Goal: Transaction & Acquisition: Download file/media

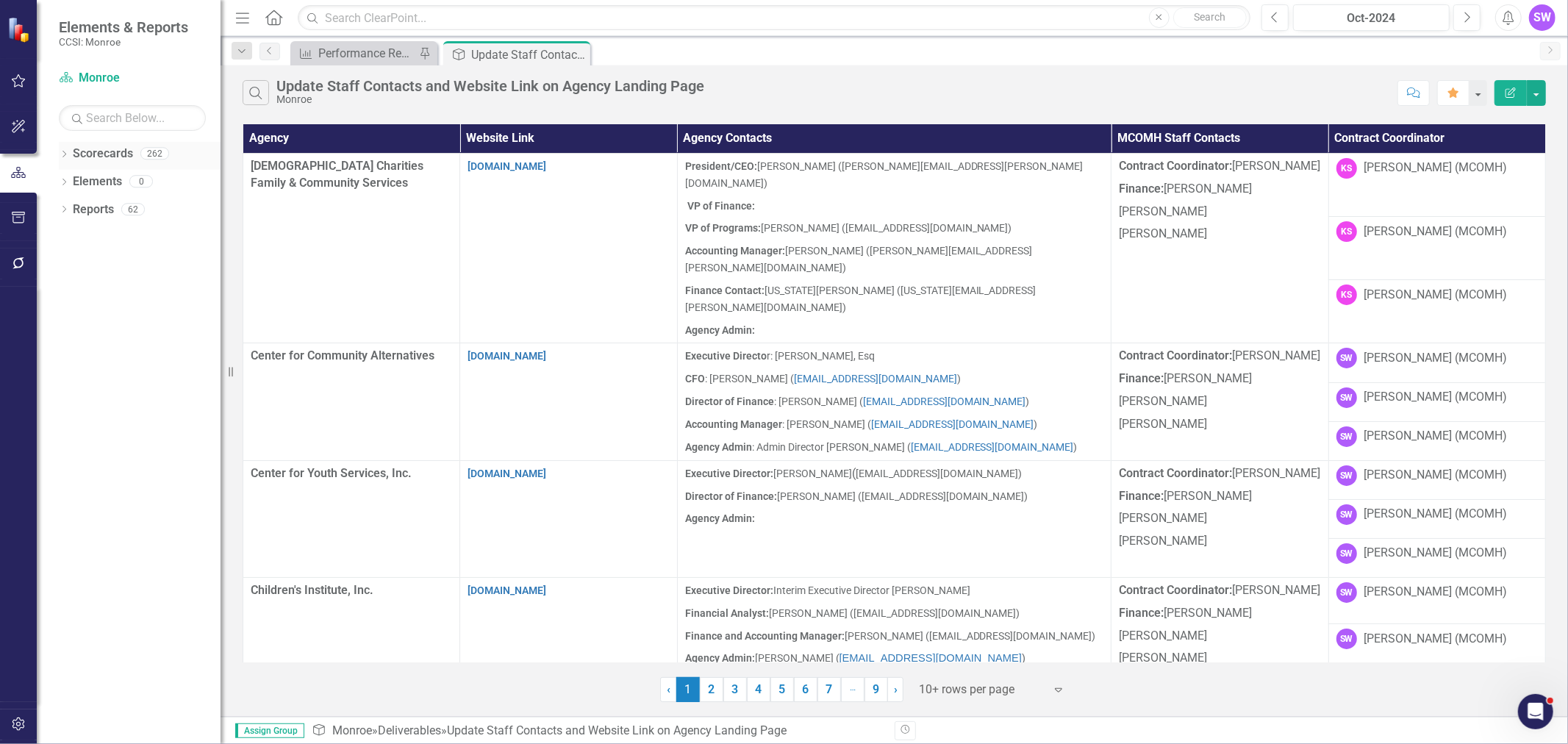
click at [63, 154] on icon "Dropdown" at bounding box center [63, 155] width 10 height 8
click at [68, 182] on icon "Dropdown" at bounding box center [72, 180] width 11 height 8
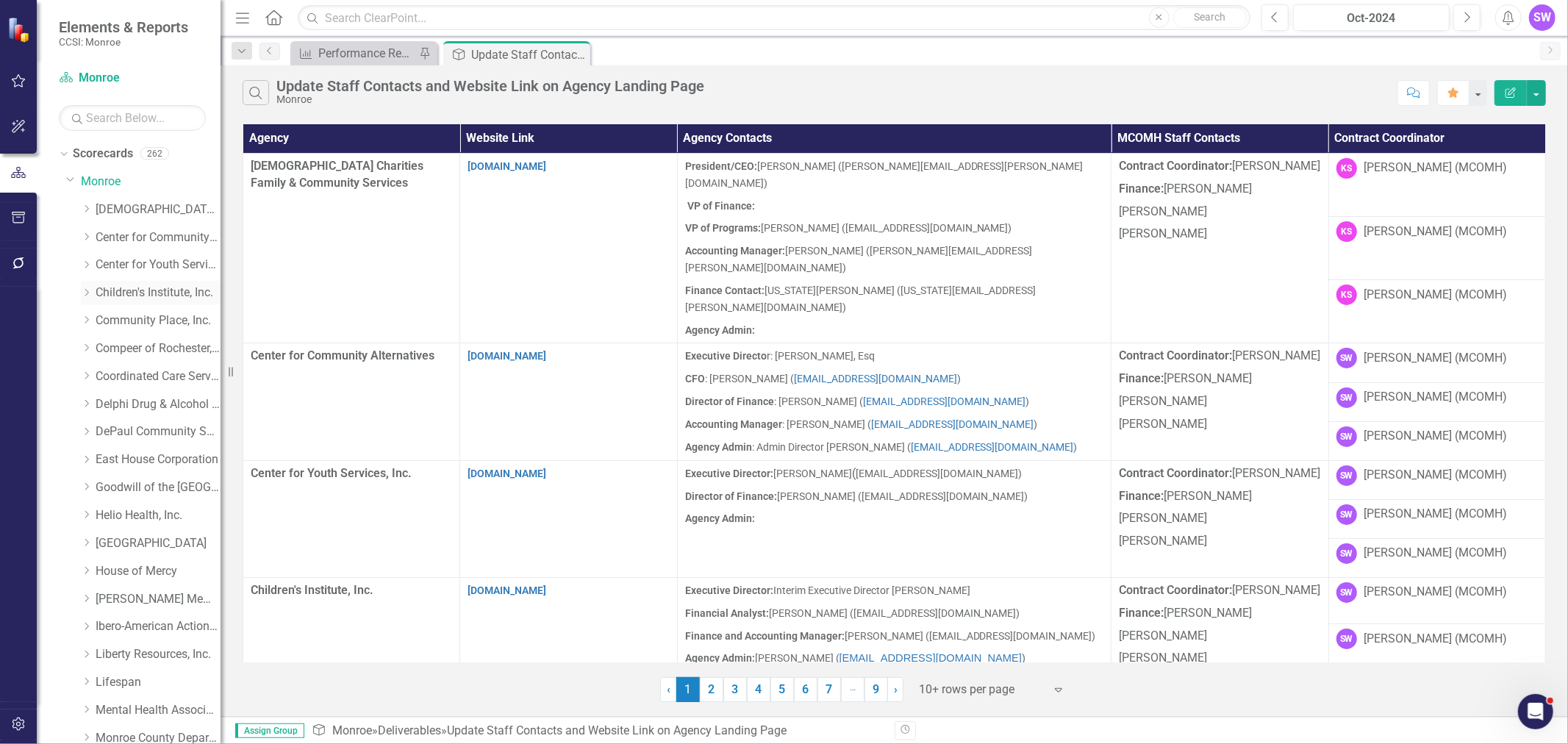
click at [88, 294] on icon "Dropdown" at bounding box center [87, 292] width 11 height 8
click at [157, 297] on link "Children's Institute, Inc." at bounding box center [158, 293] width 125 height 17
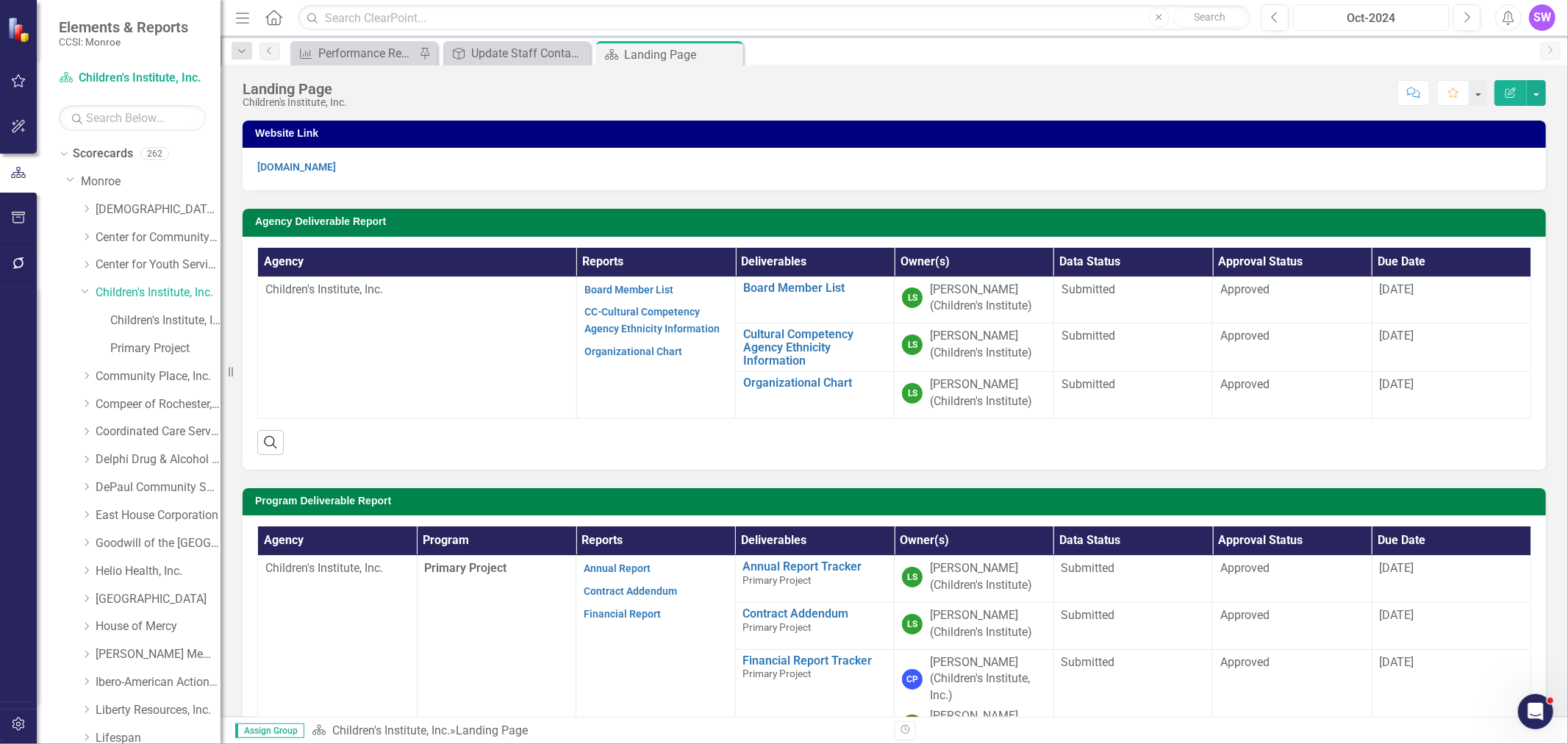
click at [1417, 18] on div "Oct-2024" at bounding box center [1371, 18] width 146 height 18
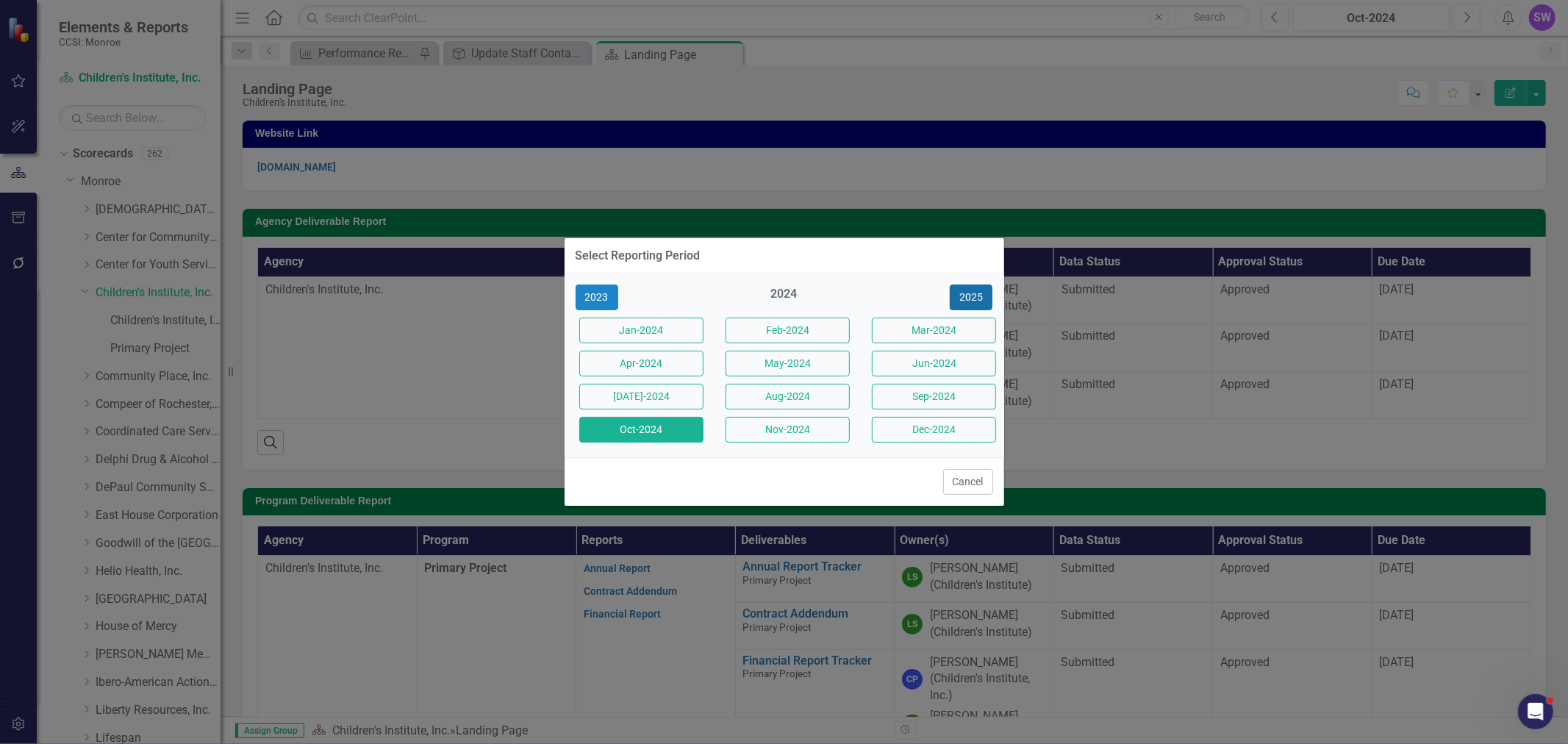
click at [976, 293] on button "2025" at bounding box center [971, 296] width 43 height 25
click at [810, 397] on button "Aug-2025" at bounding box center [788, 396] width 125 height 25
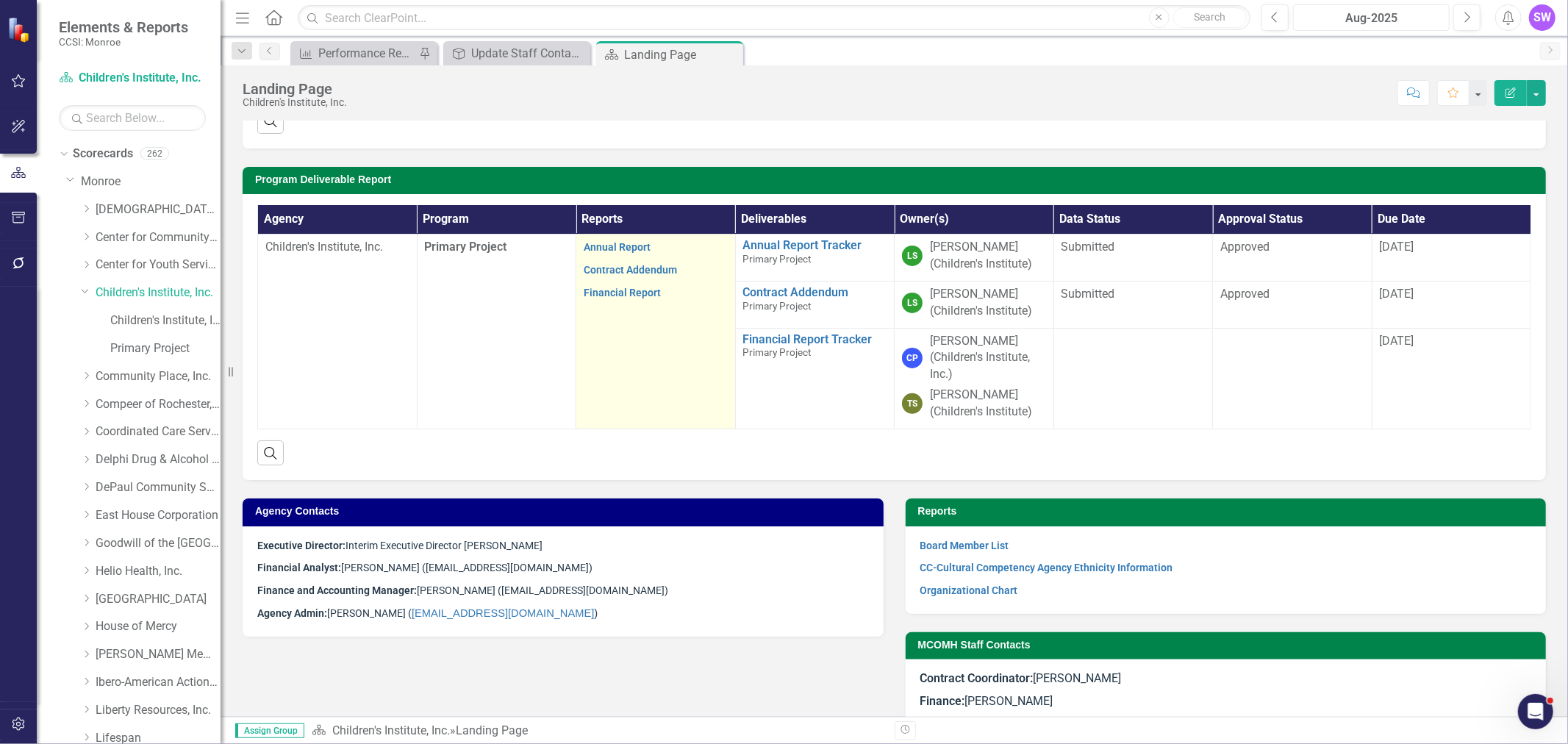
scroll to position [273, 0]
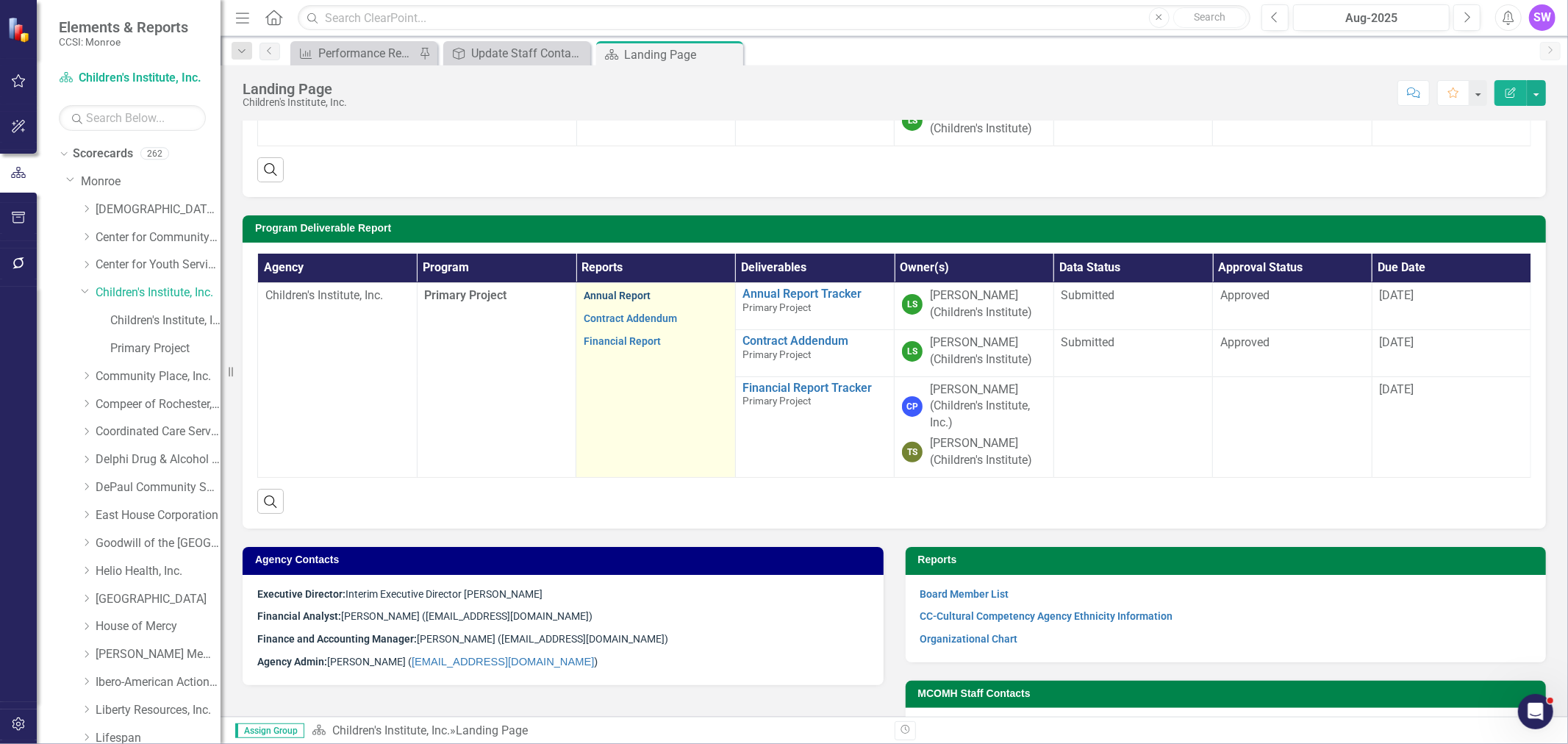
click at [629, 292] on link "Annual Report" at bounding box center [617, 296] width 67 height 11
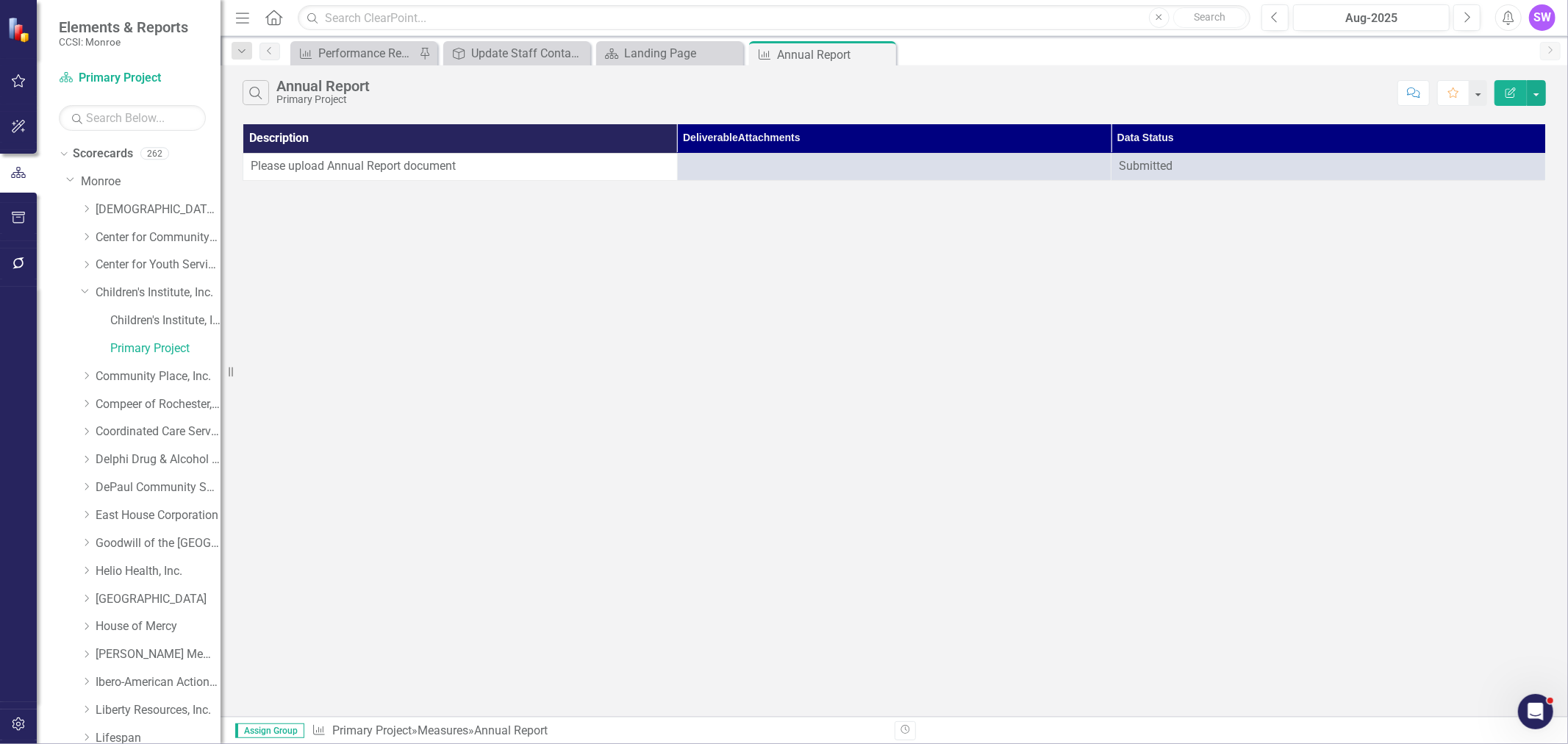
click at [640, 307] on div "Search Annual Report Primary Project Comment Favorite Edit Report Description D…" at bounding box center [894, 391] width 1348 height 651
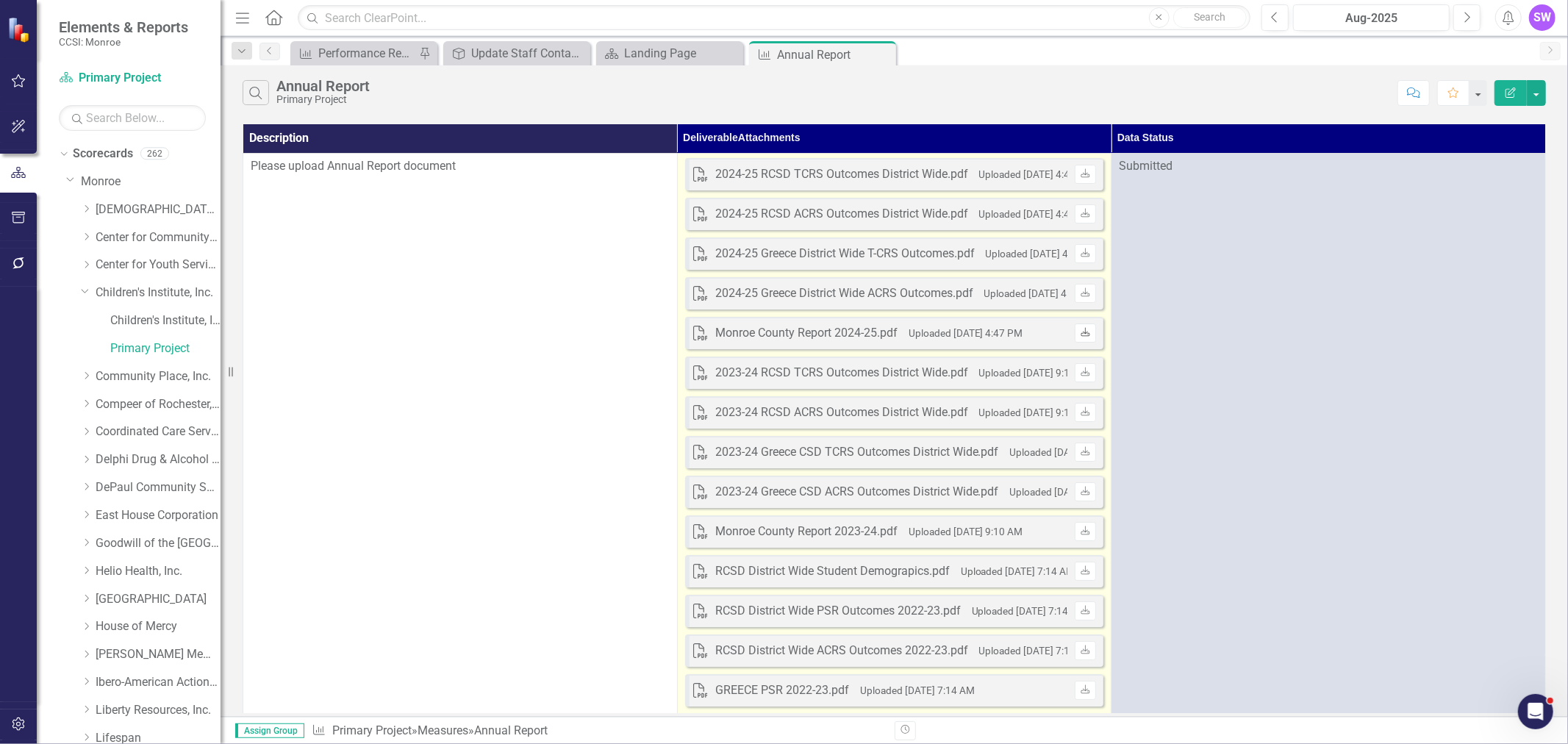
click at [1089, 330] on icon "Download" at bounding box center [1085, 332] width 11 height 8
click at [1086, 297] on link "Download" at bounding box center [1085, 293] width 22 height 19
click at [1088, 178] on icon "Download" at bounding box center [1085, 174] width 11 height 8
